Goal: Ask a question

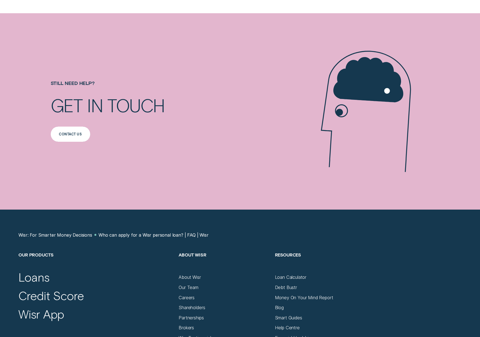
scroll to position [325, 0]
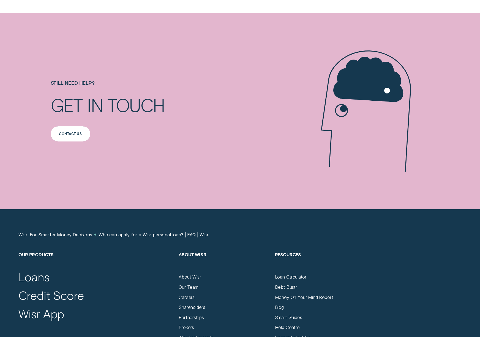
click at [76, 131] on div "Contact us" at bounding box center [71, 133] width 40 height 15
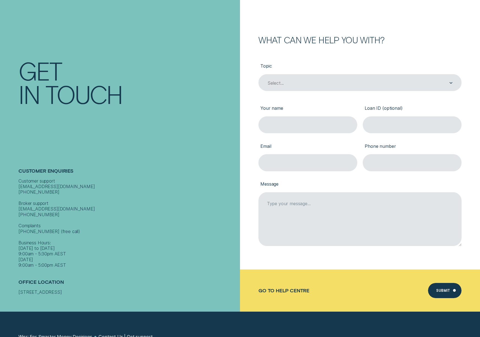
scroll to position [34, 0]
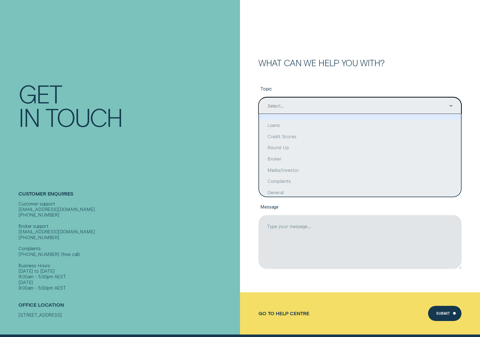
click at [299, 106] on div "Select..." at bounding box center [360, 105] width 186 height 6
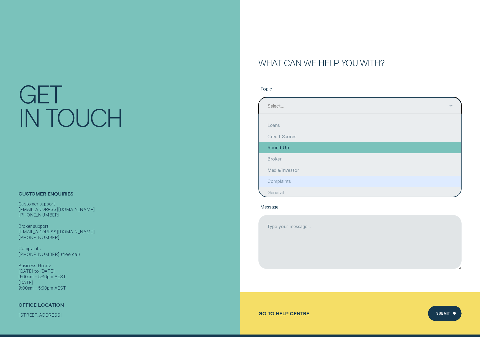
scroll to position [32, 0]
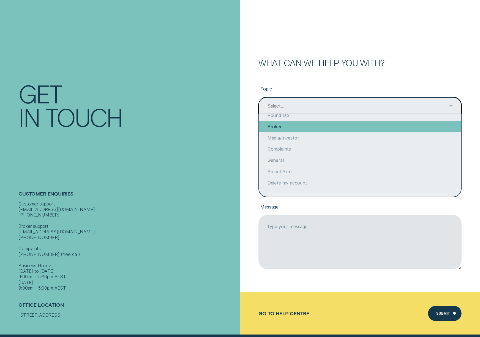
click at [283, 131] on div "Broker" at bounding box center [360, 126] width 202 height 11
type input "Broker"
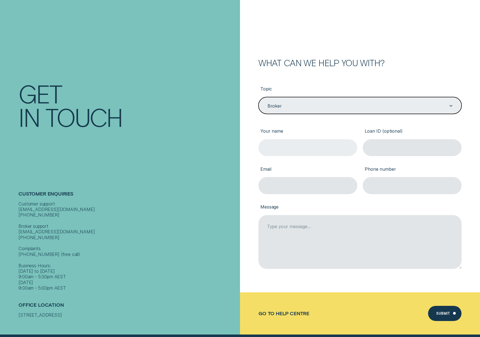
click at [309, 148] on input "Your name" at bounding box center [308, 147] width 99 height 17
type input "[PERSON_NAME]"
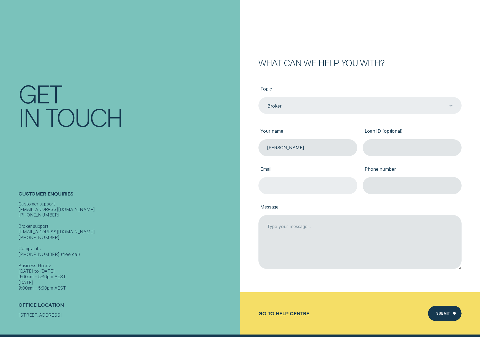
click at [322, 186] on input "Email" at bounding box center [308, 185] width 99 height 17
type input "[PERSON_NAME][EMAIL_ADDRESS][DOMAIN_NAME]"
click at [401, 186] on input "Phone number" at bounding box center [412, 185] width 99 height 17
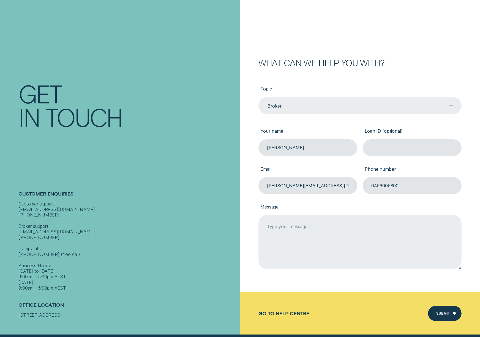
type input "0456005800"
click at [300, 238] on textarea "Message" at bounding box center [360, 242] width 203 height 54
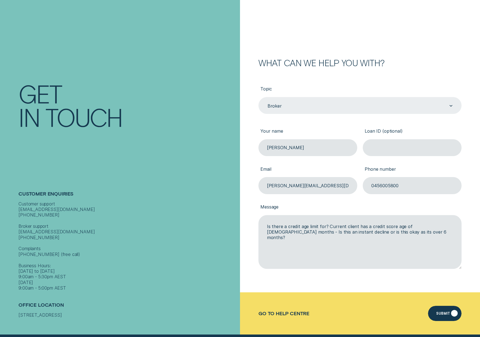
type textarea "Is there a credit age limit for? Current client has a credit score age of [DEMO…"
click at [448, 318] on div "Submit" at bounding box center [445, 312] width 34 height 15
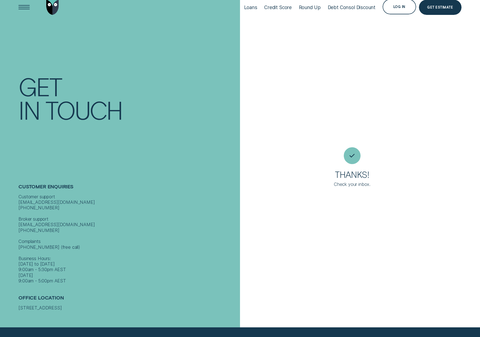
scroll to position [0, 0]
